Goal: Find specific page/section: Find specific page/section

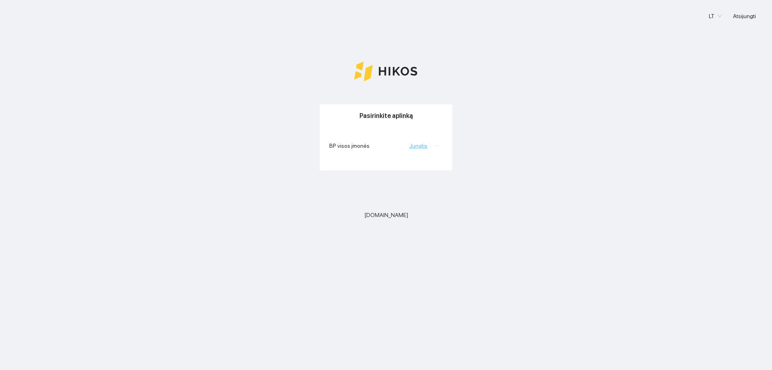
click at [422, 144] on link "Jungtis" at bounding box center [418, 145] width 18 height 6
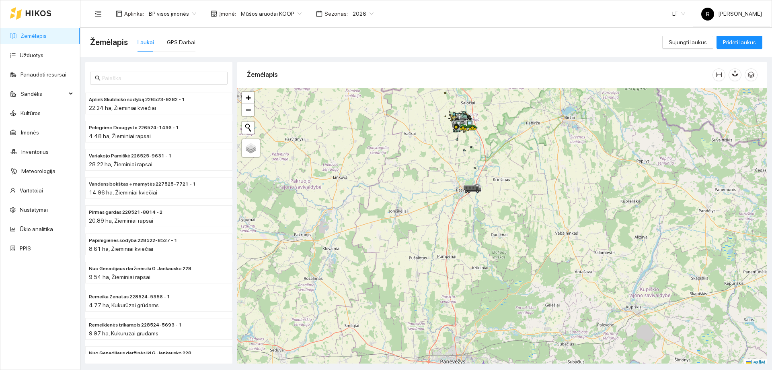
scroll to position [2, 0]
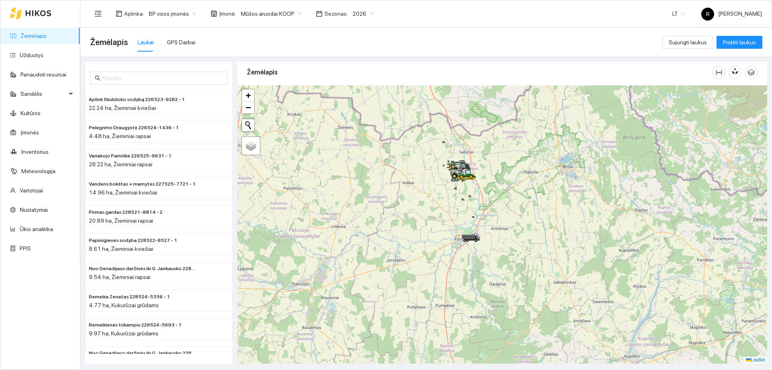
drag, startPoint x: 477, startPoint y: 150, endPoint x: 475, endPoint y: 218, distance: 68.4
click at [475, 218] on div at bounding box center [502, 224] width 530 height 278
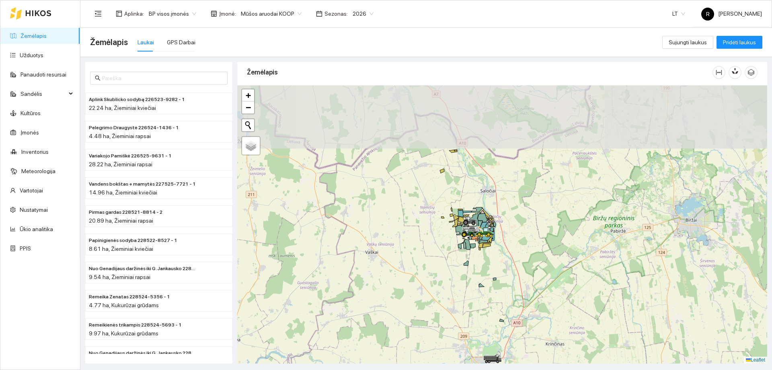
drag, startPoint x: 448, startPoint y: 177, endPoint x: 451, endPoint y: 244, distance: 68.0
click at [451, 244] on div at bounding box center [502, 224] width 530 height 278
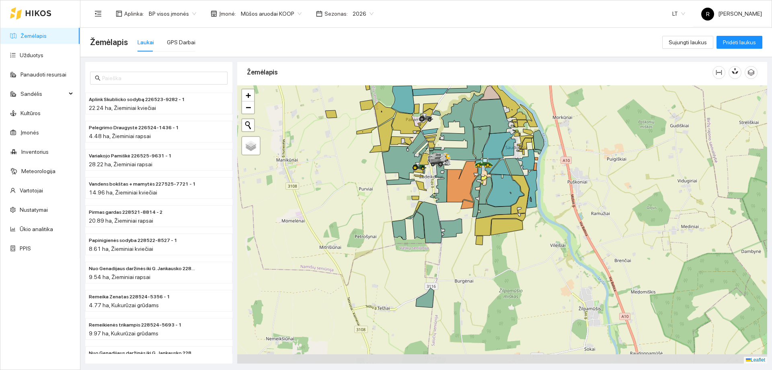
drag, startPoint x: 490, startPoint y: 235, endPoint x: 408, endPoint y: 179, distance: 99.3
click at [408, 179] on icon at bounding box center [400, 181] width 28 height 8
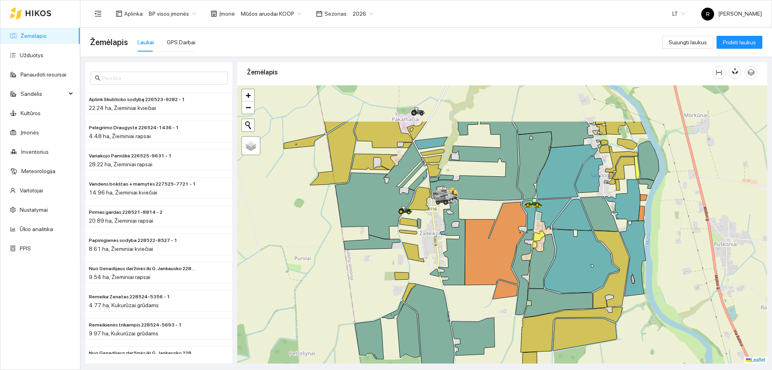
drag, startPoint x: 442, startPoint y: 172, endPoint x: 464, endPoint y: 267, distance: 97.4
click at [464, 267] on icon at bounding box center [452, 242] width 27 height 85
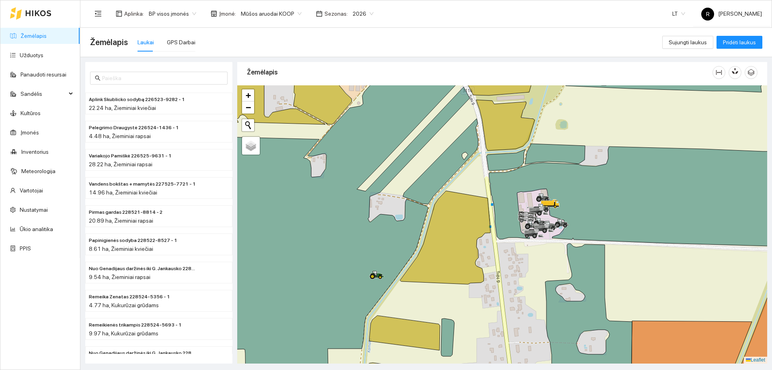
drag, startPoint x: 516, startPoint y: 250, endPoint x: 420, endPoint y: 230, distance: 97.9
click at [421, 230] on div at bounding box center [502, 224] width 530 height 278
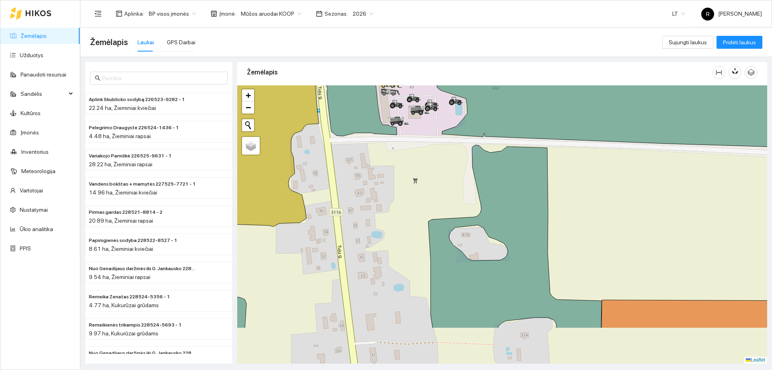
drag, startPoint x: 403, startPoint y: 290, endPoint x: 416, endPoint y: 222, distance: 69.6
click at [416, 222] on div at bounding box center [502, 224] width 530 height 278
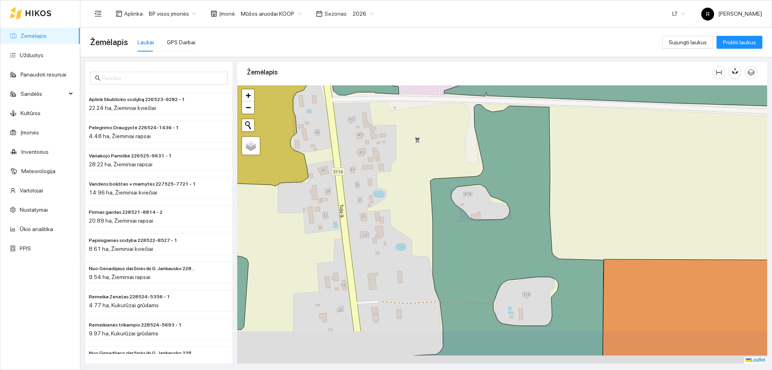
drag, startPoint x: 410, startPoint y: 255, endPoint x: 413, endPoint y: 192, distance: 63.2
click at [412, 194] on div at bounding box center [502, 224] width 530 height 278
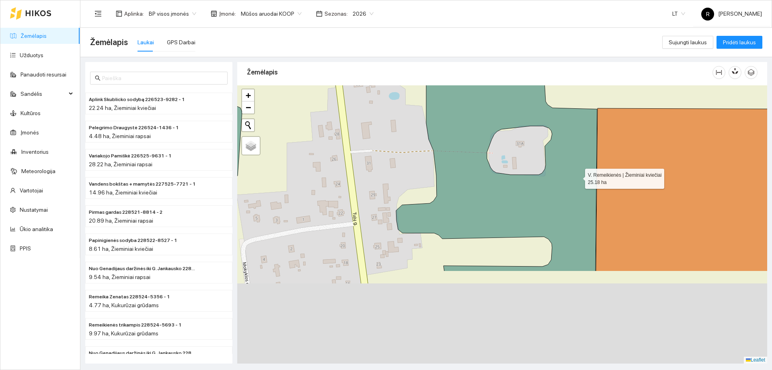
drag, startPoint x: 589, startPoint y: 300, endPoint x: 578, endPoint y: 175, distance: 125.9
click at [578, 175] on icon at bounding box center [496, 112] width 201 height 318
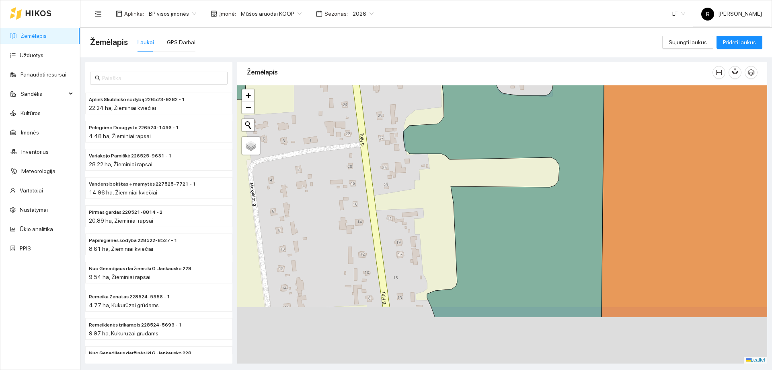
drag, startPoint x: 508, startPoint y: 273, endPoint x: 515, endPoint y: 199, distance: 74.3
click at [515, 199] on icon at bounding box center [503, 150] width 201 height 334
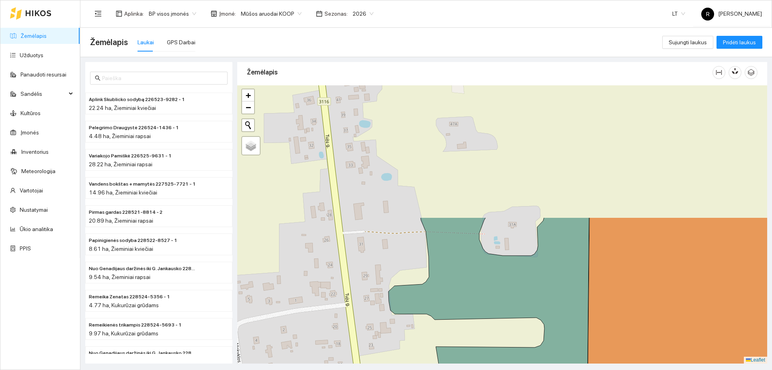
drag, startPoint x: 535, startPoint y: 225, endPoint x: 512, endPoint y: 364, distance: 141.1
click at [520, 369] on html "Žemėlapis Užduotys Panaudoti resursai Sandėlis Kultūros Įmonės Inventorius Mete…" at bounding box center [386, 185] width 772 height 370
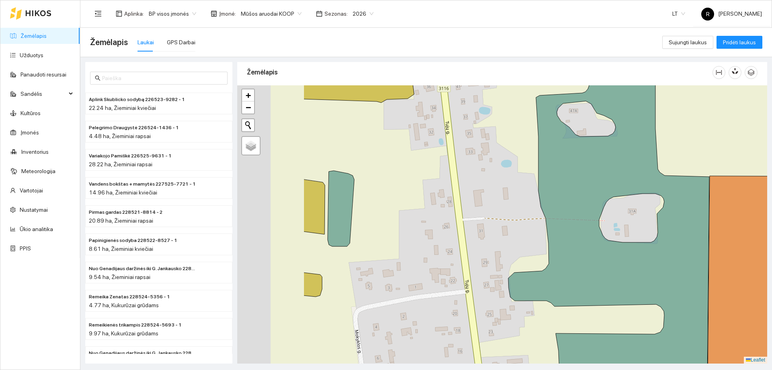
drag, startPoint x: 354, startPoint y: 216, endPoint x: 512, endPoint y: 195, distance: 158.7
click at [512, 195] on div at bounding box center [502, 224] width 530 height 278
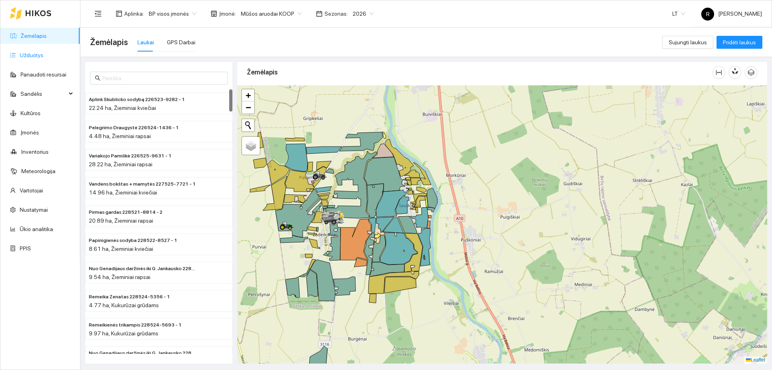
click at [31, 56] on link "Užduotys" at bounding box center [32, 55] width 24 height 6
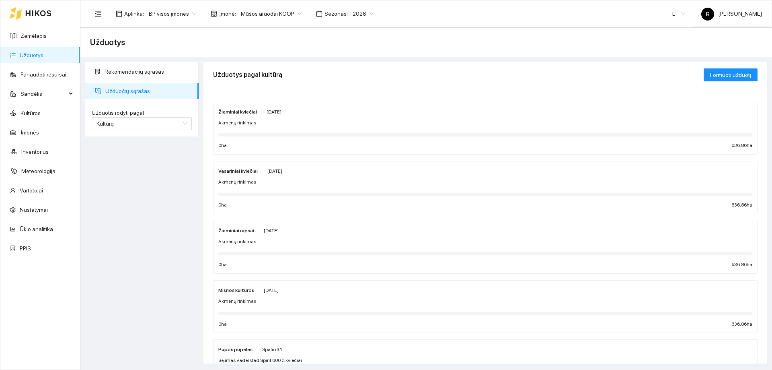
click at [240, 231] on strong "Žieminiai rapsai" at bounding box center [236, 231] width 36 height 6
